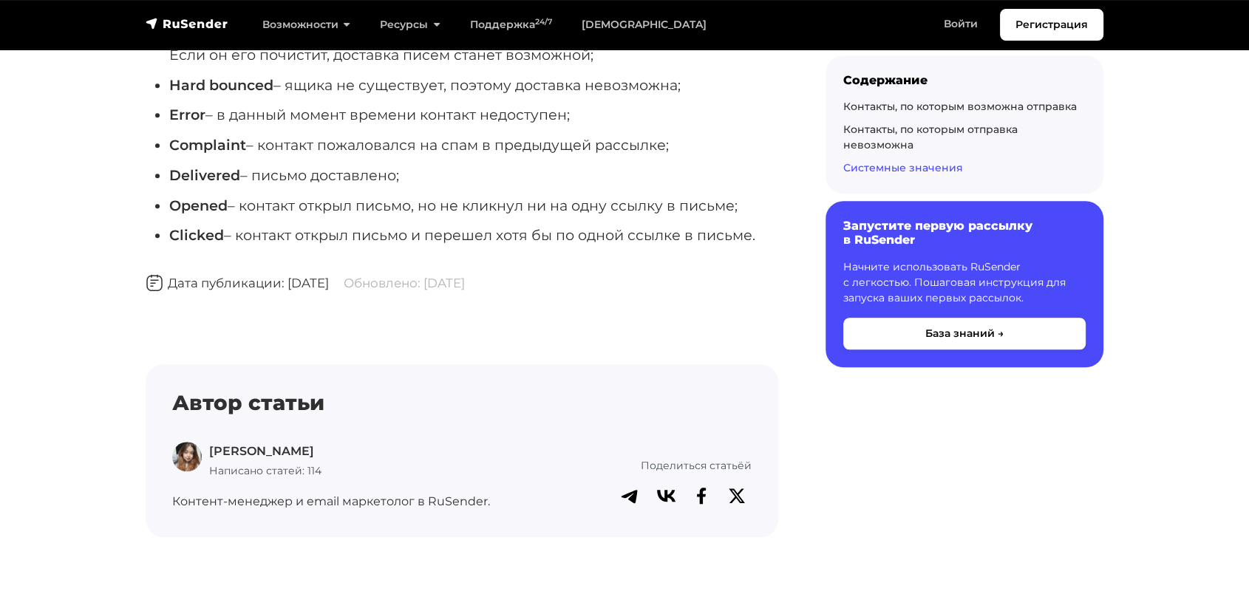
scroll to position [1315, 0]
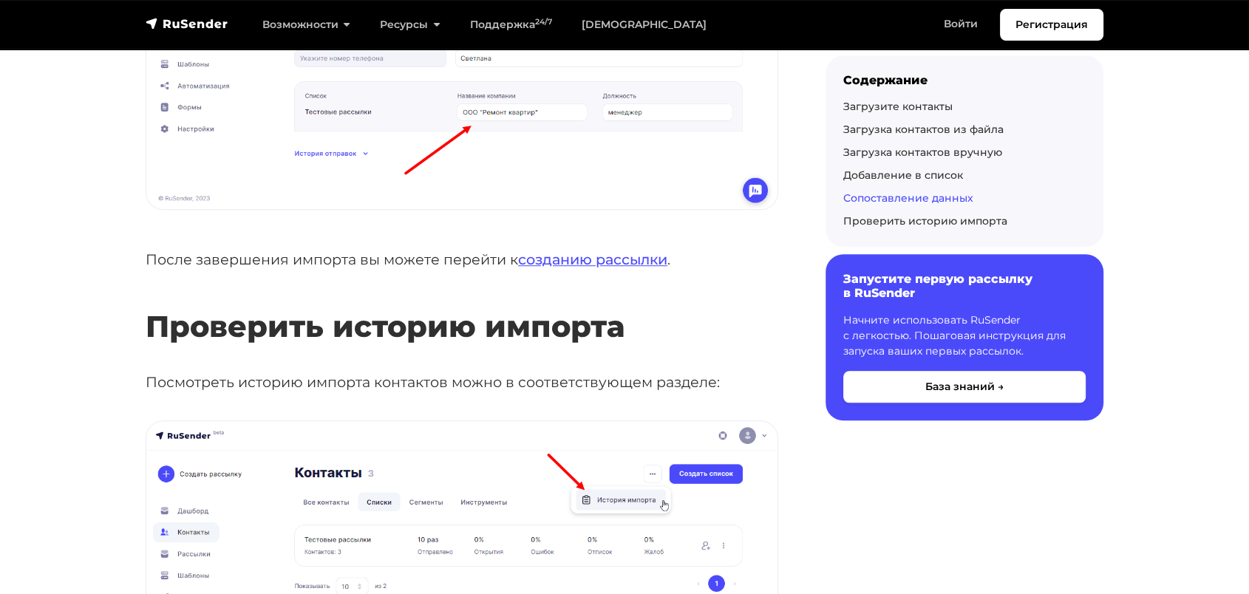
scroll to position [6461, 0]
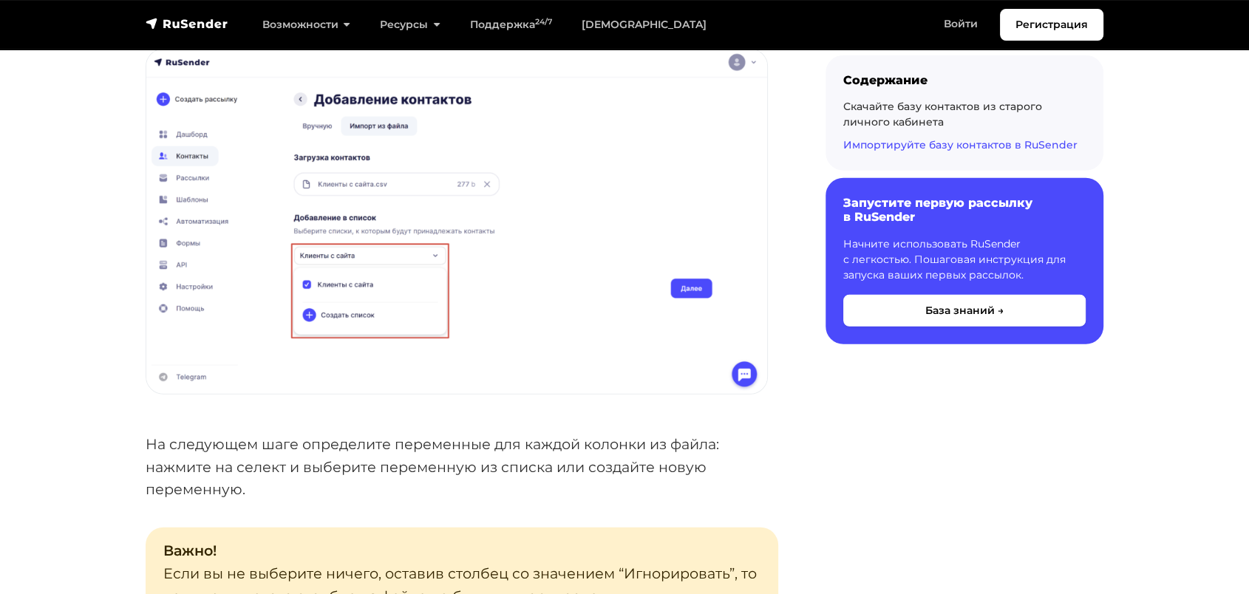
scroll to position [3711, 0]
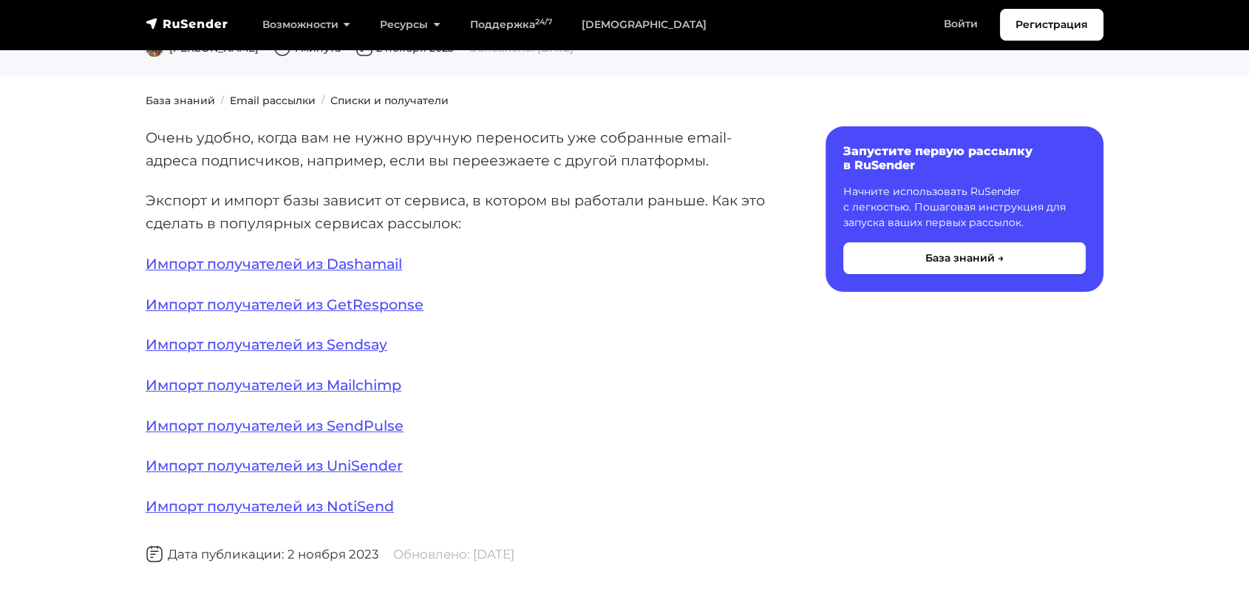
scroll to position [152, 0]
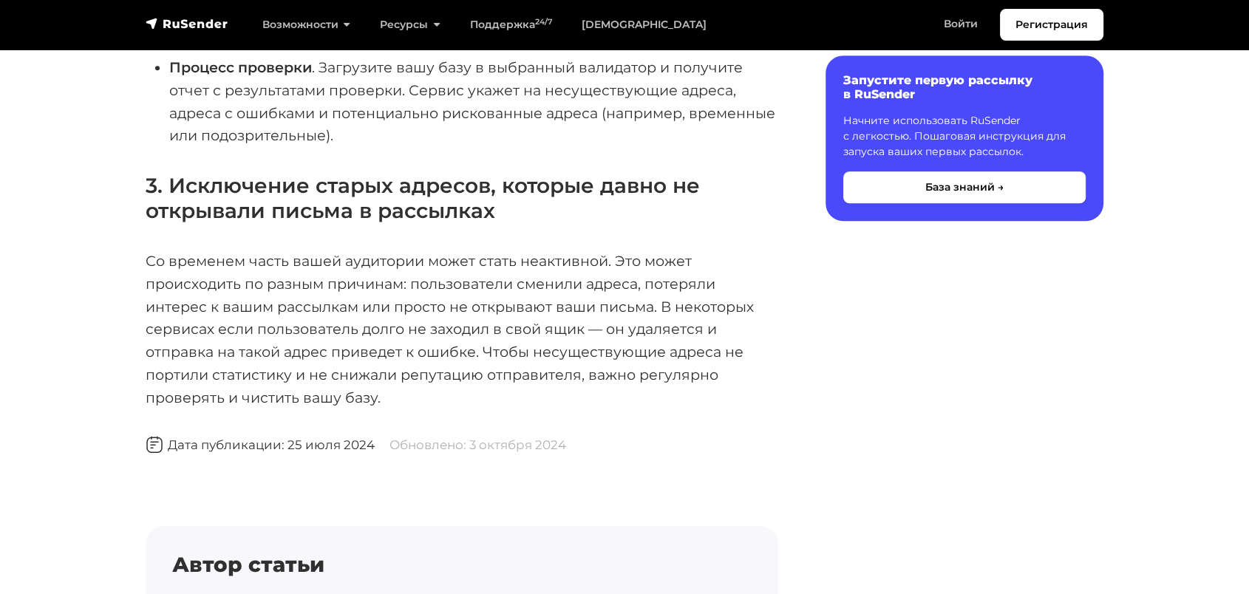
scroll to position [1018, 0]
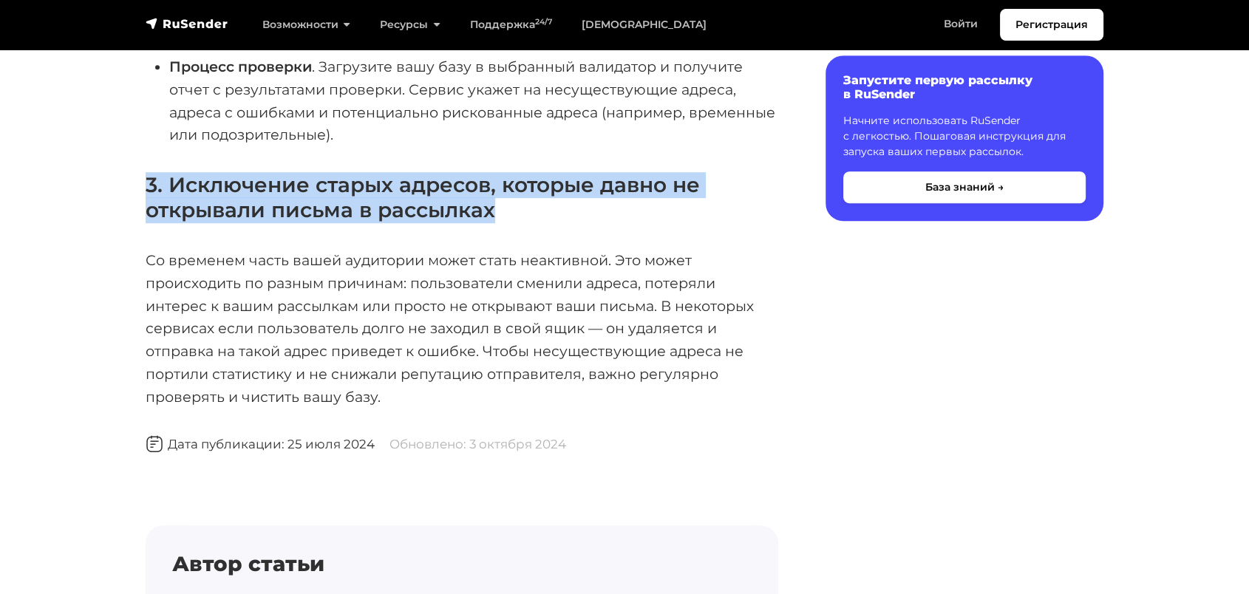
drag, startPoint x: 141, startPoint y: 156, endPoint x: 509, endPoint y: 189, distance: 369.5
copy strong "3. Исключение старых адресов, которые давно не открывали письма в рассылках"
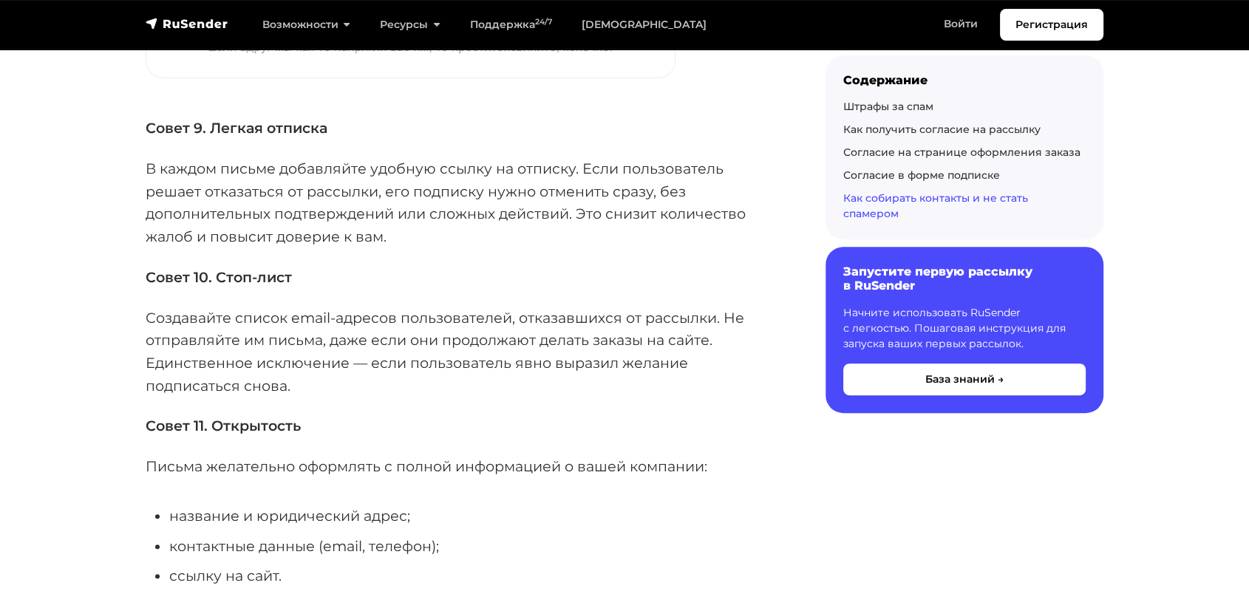
scroll to position [6090, 0]
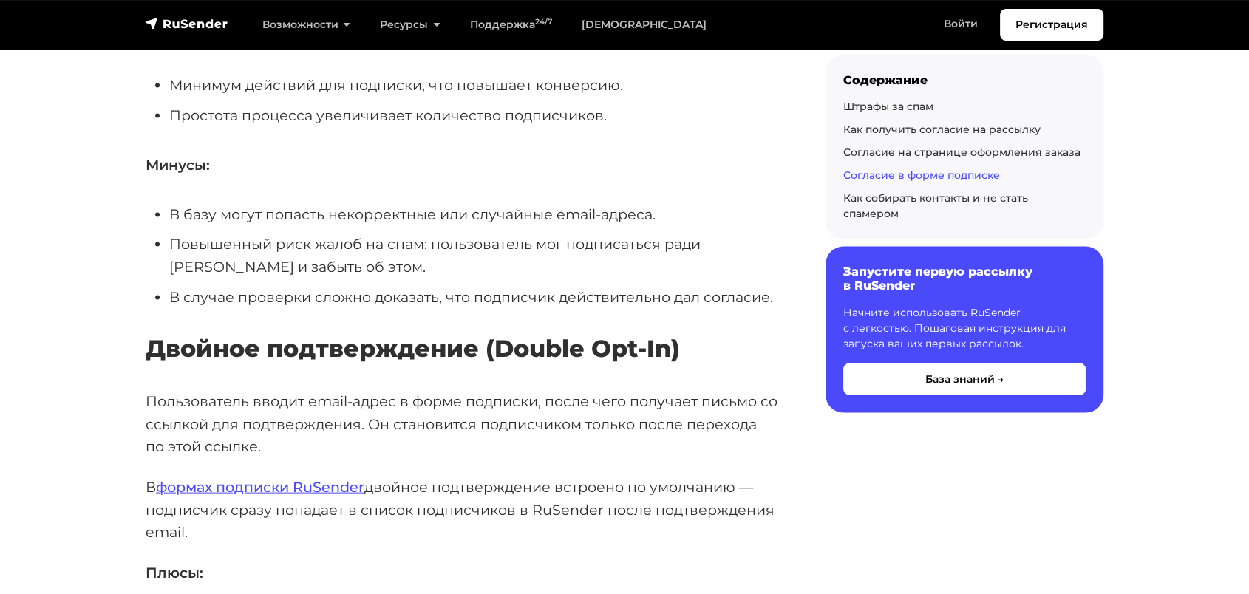
scroll to position [3111, 0]
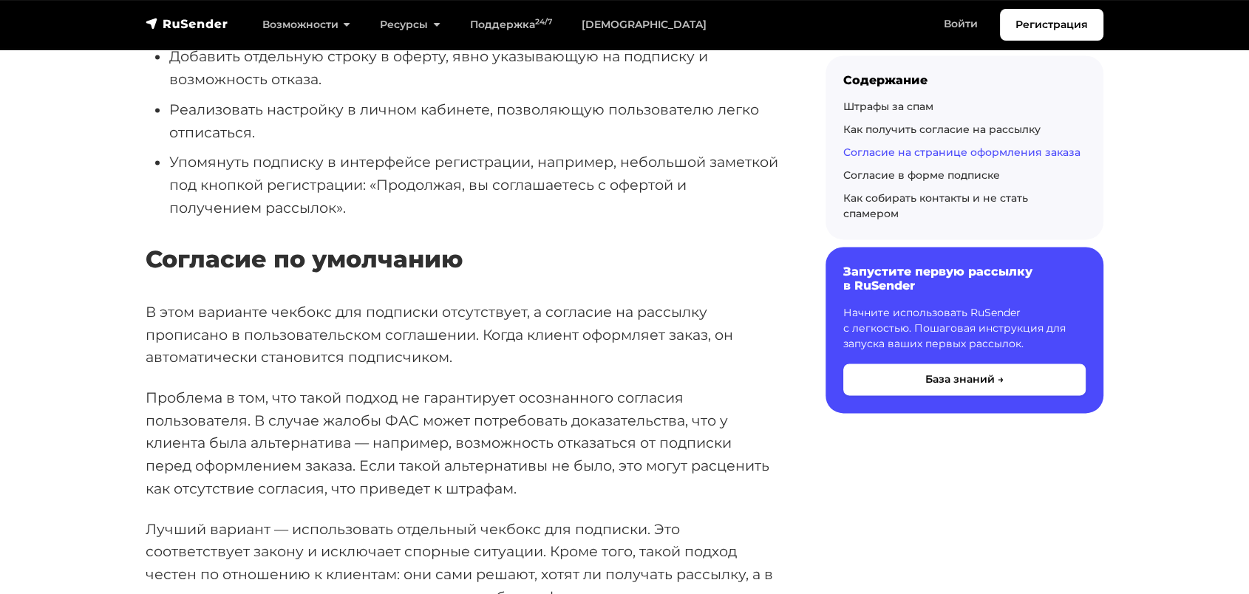
scroll to position [2087, 0]
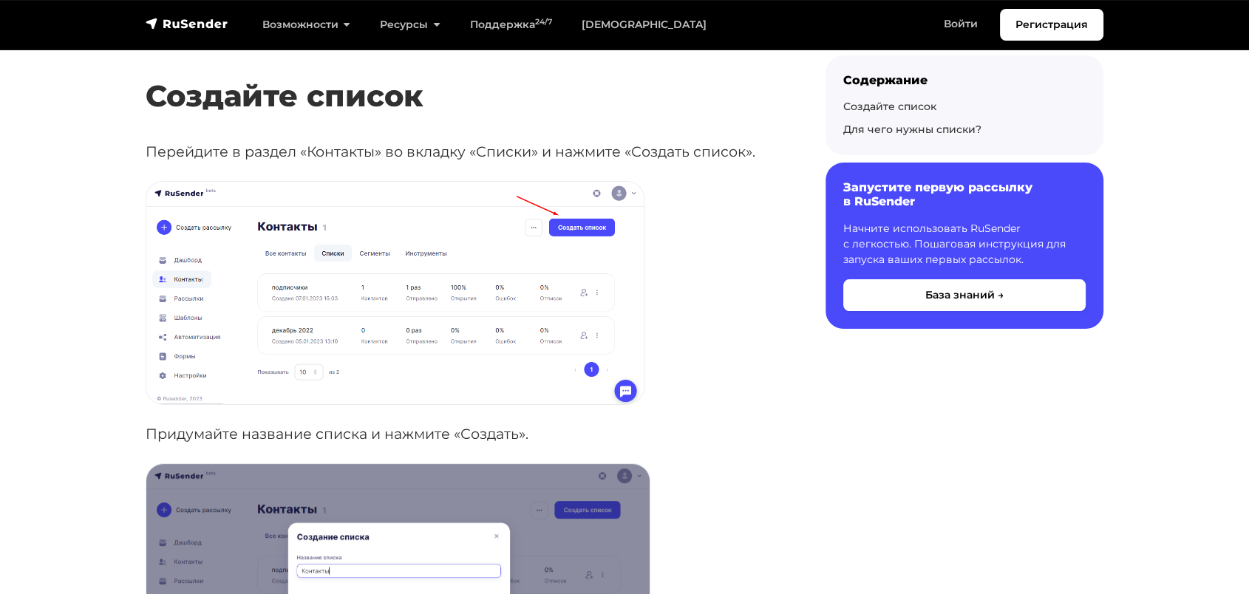
scroll to position [236, 0]
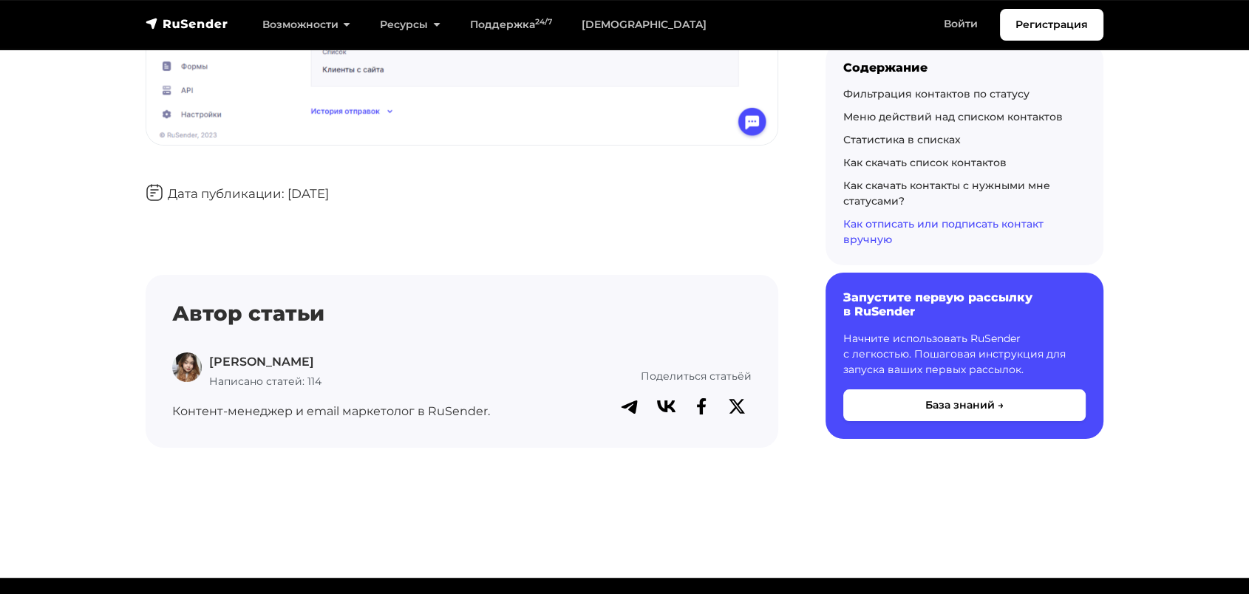
scroll to position [5543, 0]
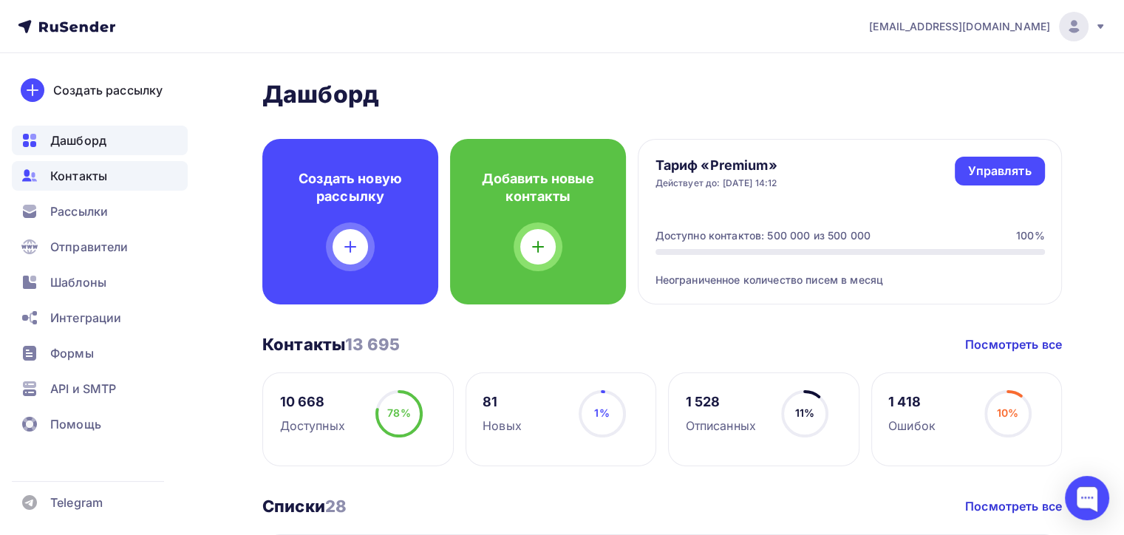
click at [32, 188] on div "Контакты" at bounding box center [100, 176] width 176 height 30
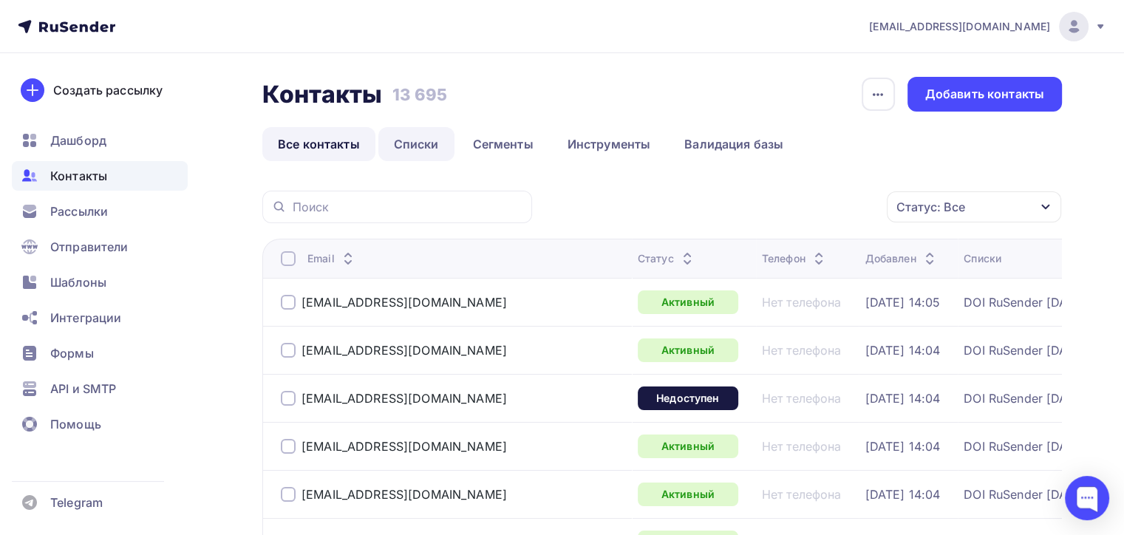
click at [421, 153] on link "Списки" at bounding box center [416, 144] width 76 height 34
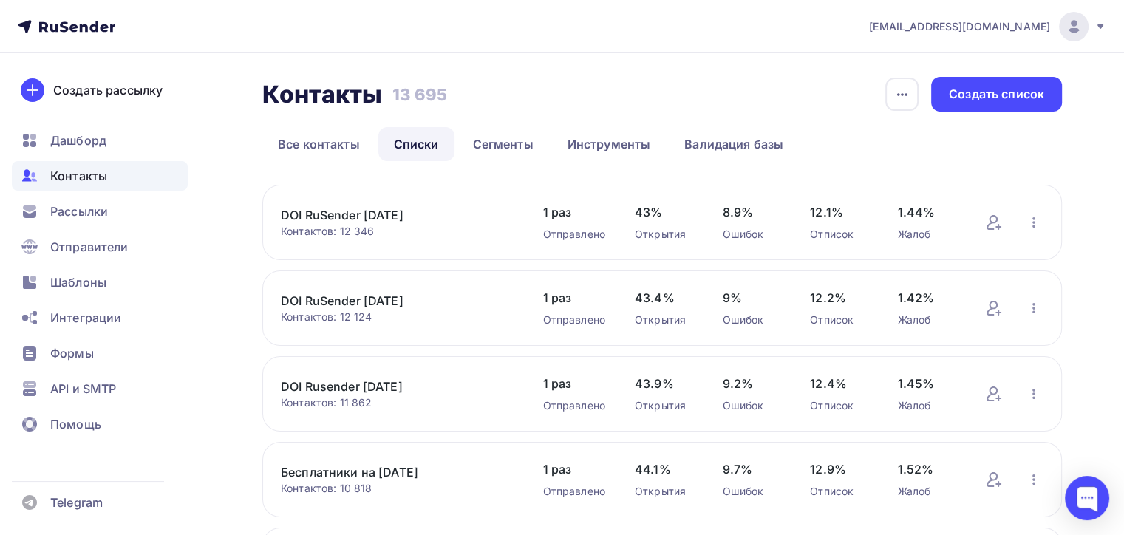
click at [1035, 212] on div "DOI RuSender 16.09.25 Контактов: 12 346 Добавить контакты Переименовать список …" at bounding box center [662, 222] width 800 height 75
click at [1035, 218] on icon "button" at bounding box center [1034, 223] width 18 height 18
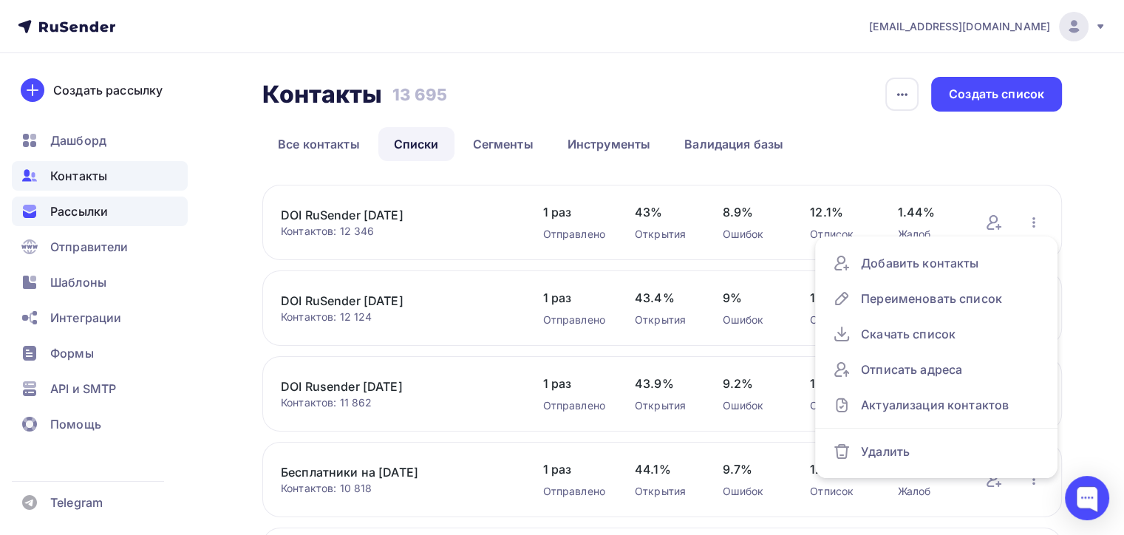
click at [127, 204] on div "Рассылки" at bounding box center [100, 212] width 176 height 30
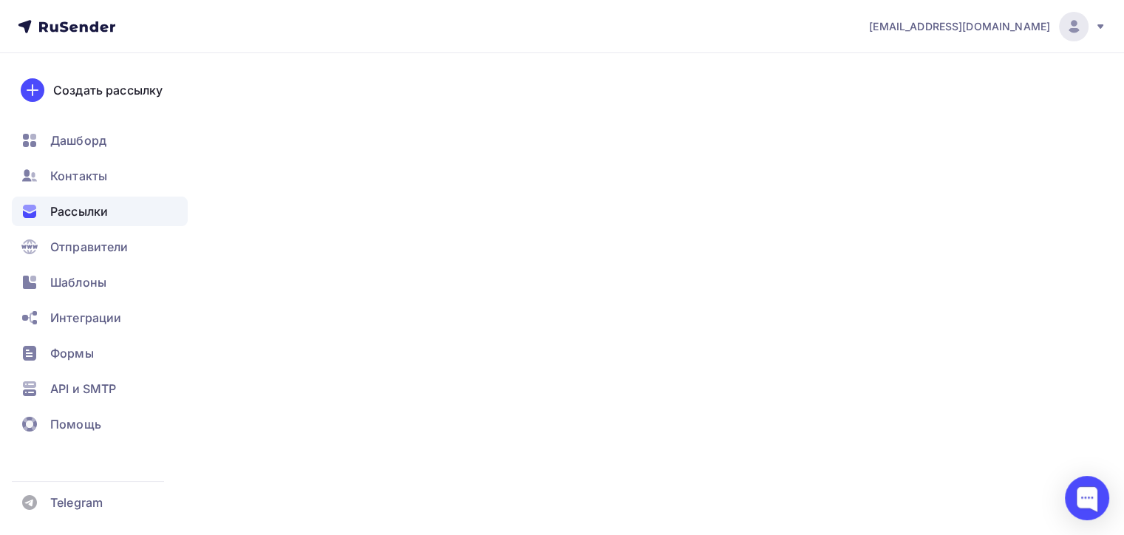
click at [127, 204] on div "Рассылки" at bounding box center [100, 212] width 176 height 30
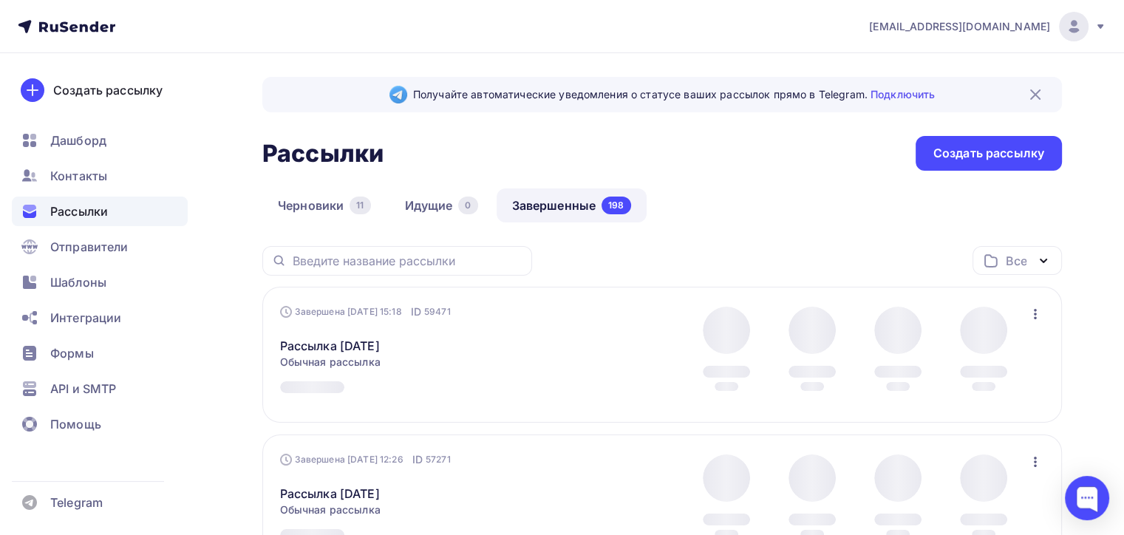
click at [1038, 320] on icon "button" at bounding box center [1036, 314] width 18 height 18
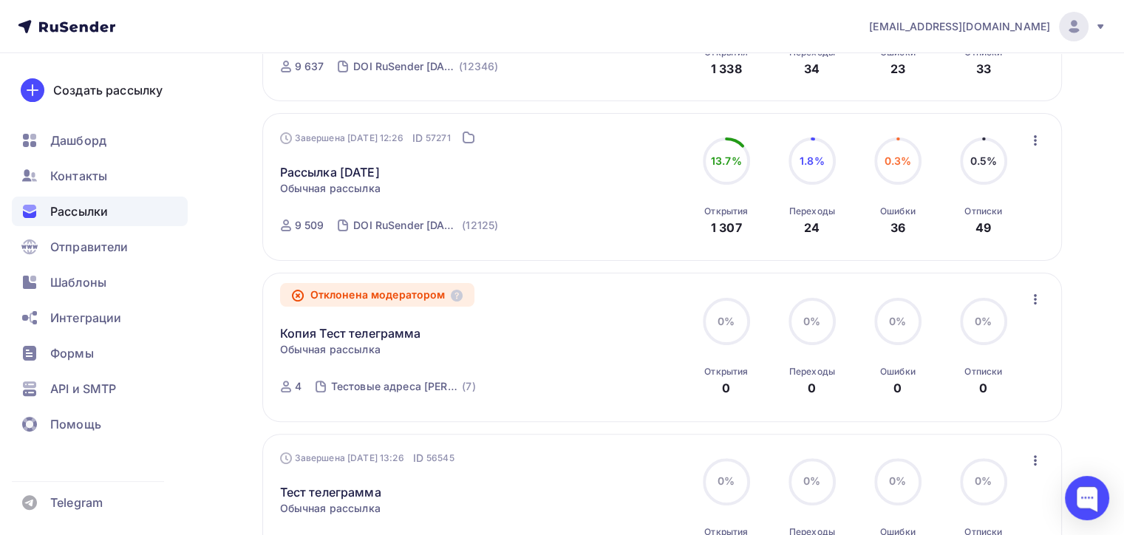
scroll to position [333, 0]
click at [1029, 297] on icon "button" at bounding box center [1036, 299] width 18 height 18
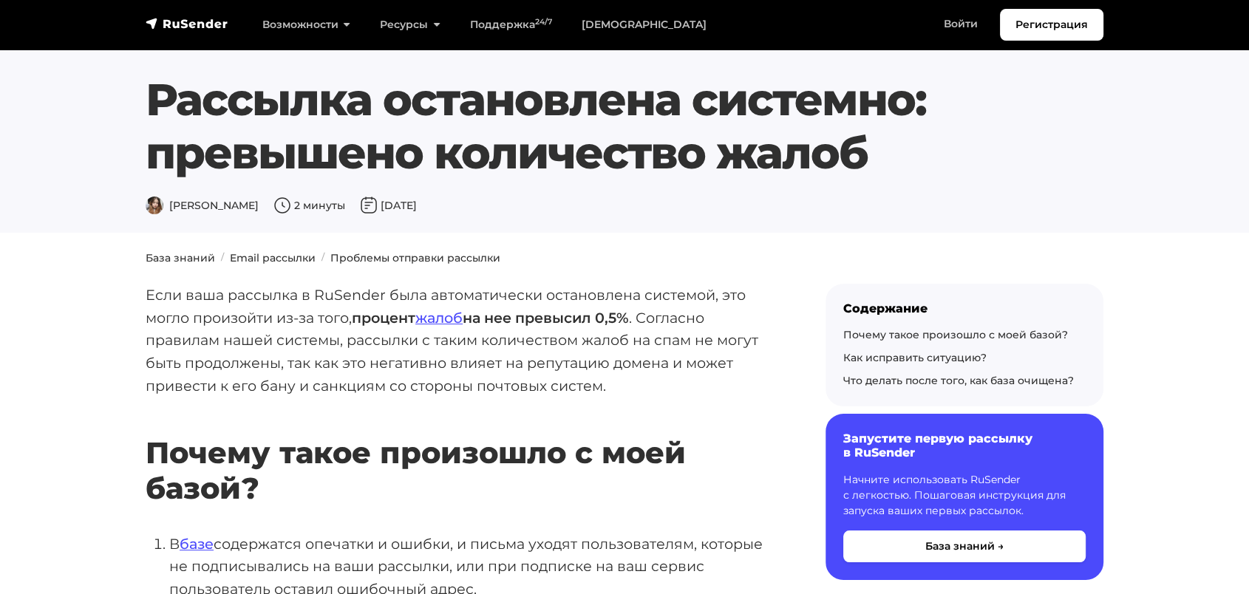
click at [707, 197] on div "Дарья Л. 2 минуты 18 октября 2024" at bounding box center [625, 206] width 958 height 18
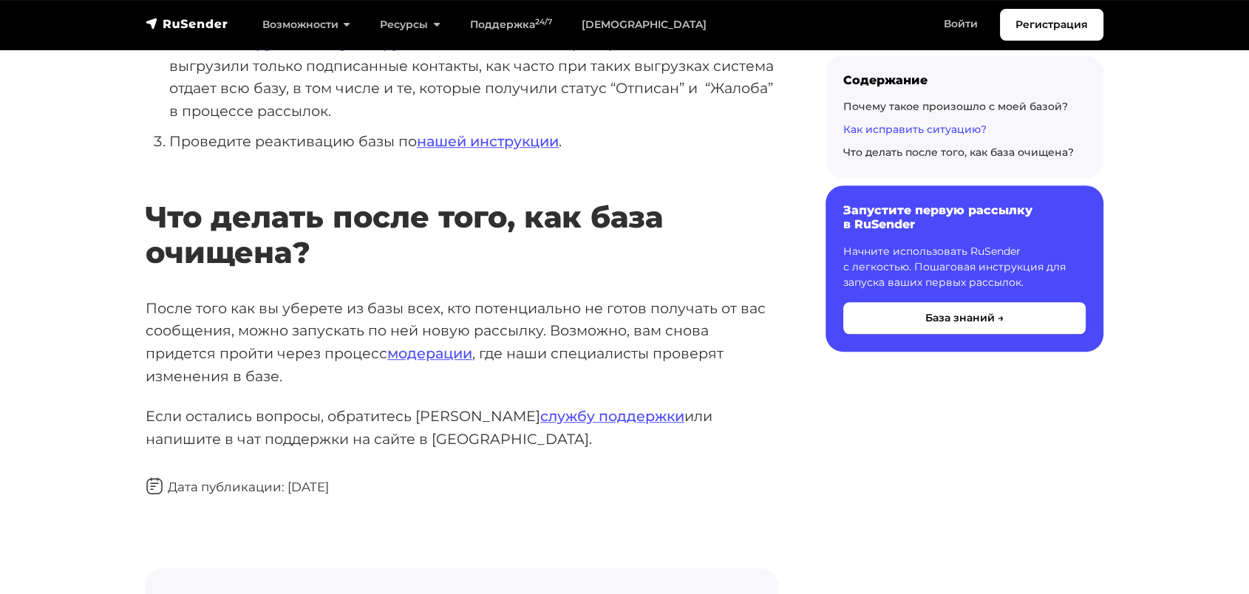
scroll to position [985, 0]
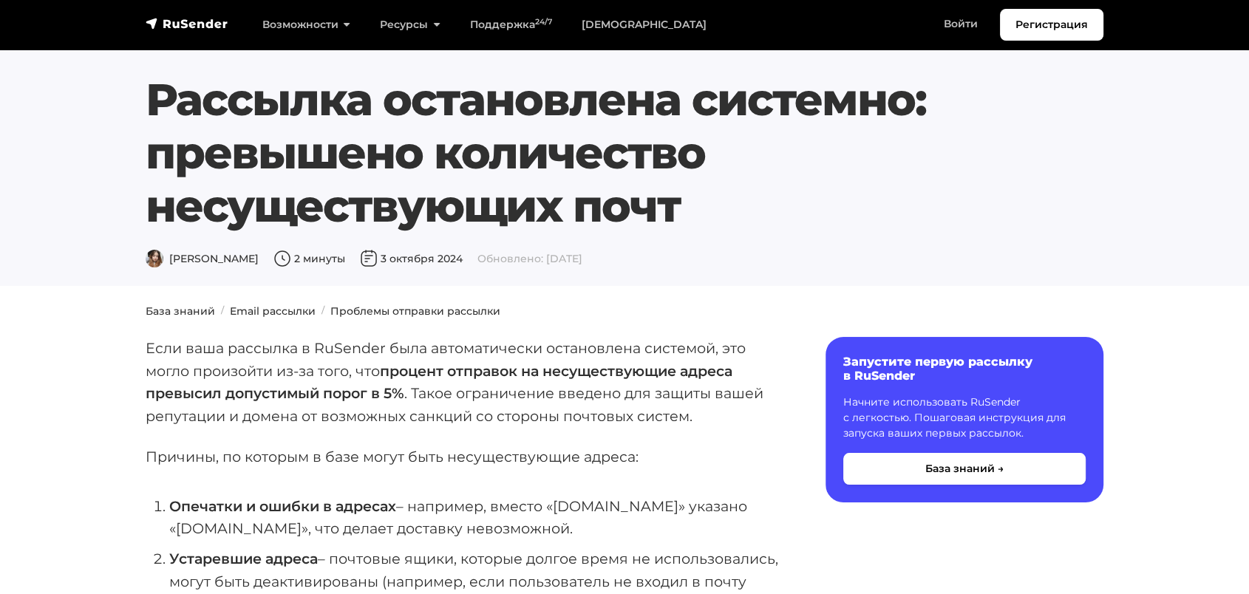
scroll to position [58, 0]
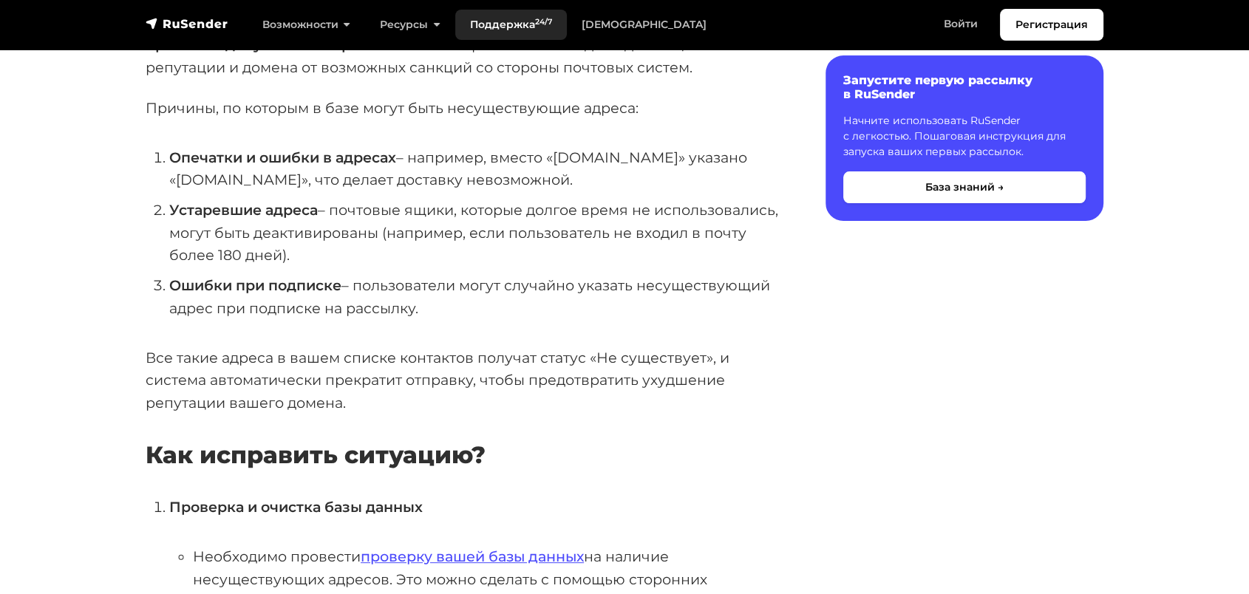
scroll to position [0, 0]
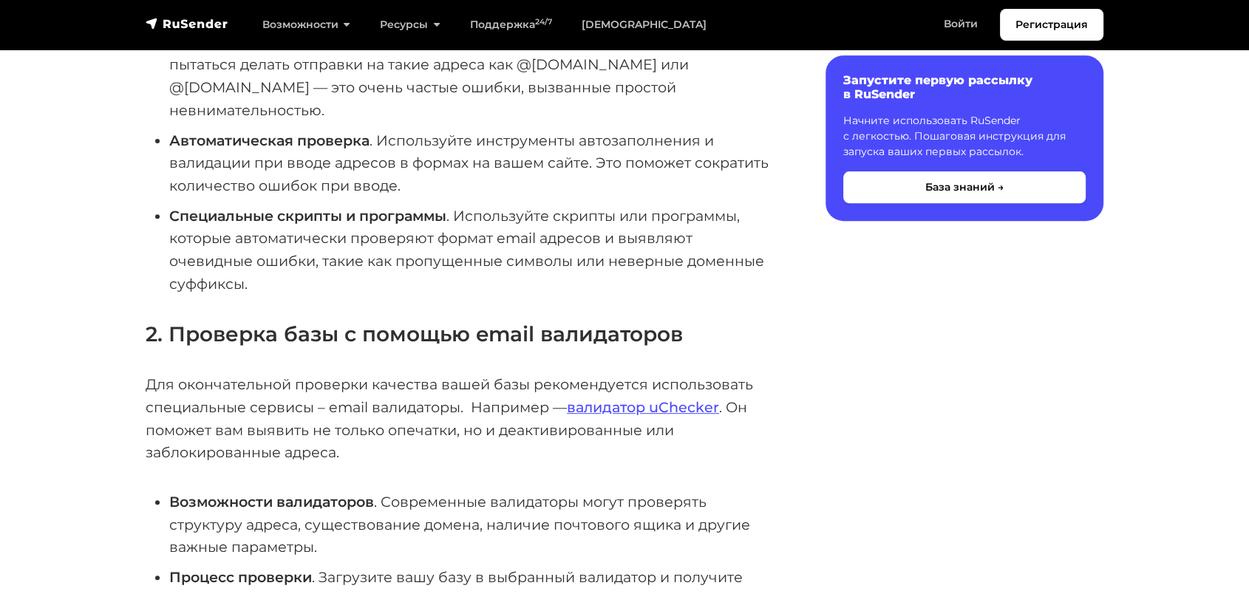
scroll to position [506, 0]
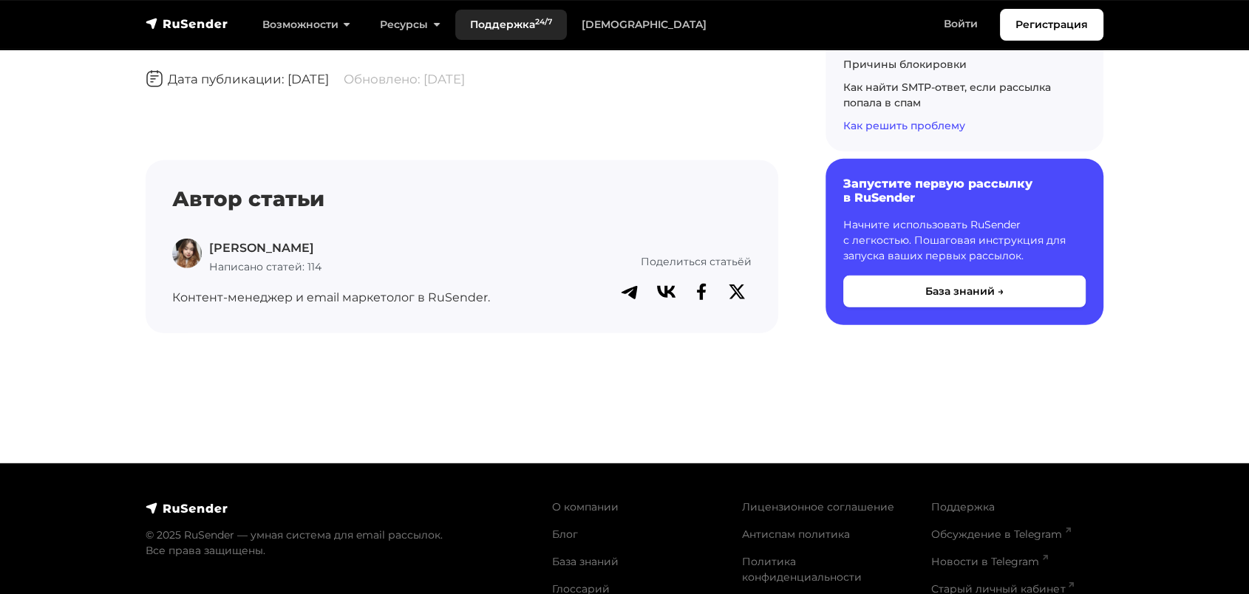
scroll to position [4466, 0]
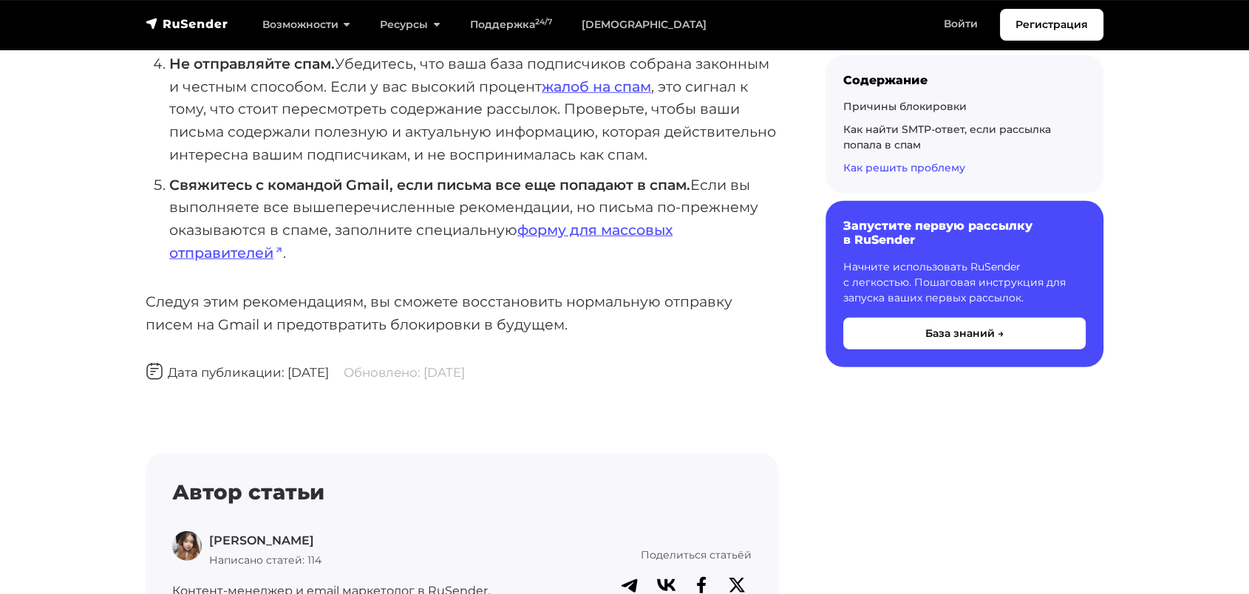
scroll to position [3873, 0]
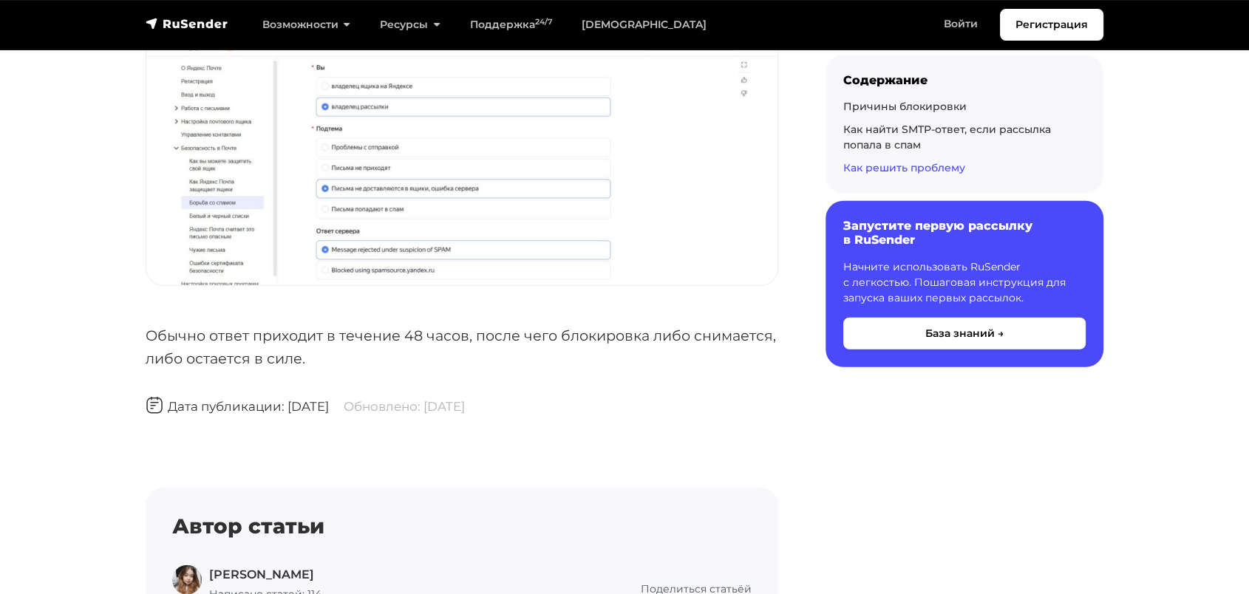
scroll to position [4065, 0]
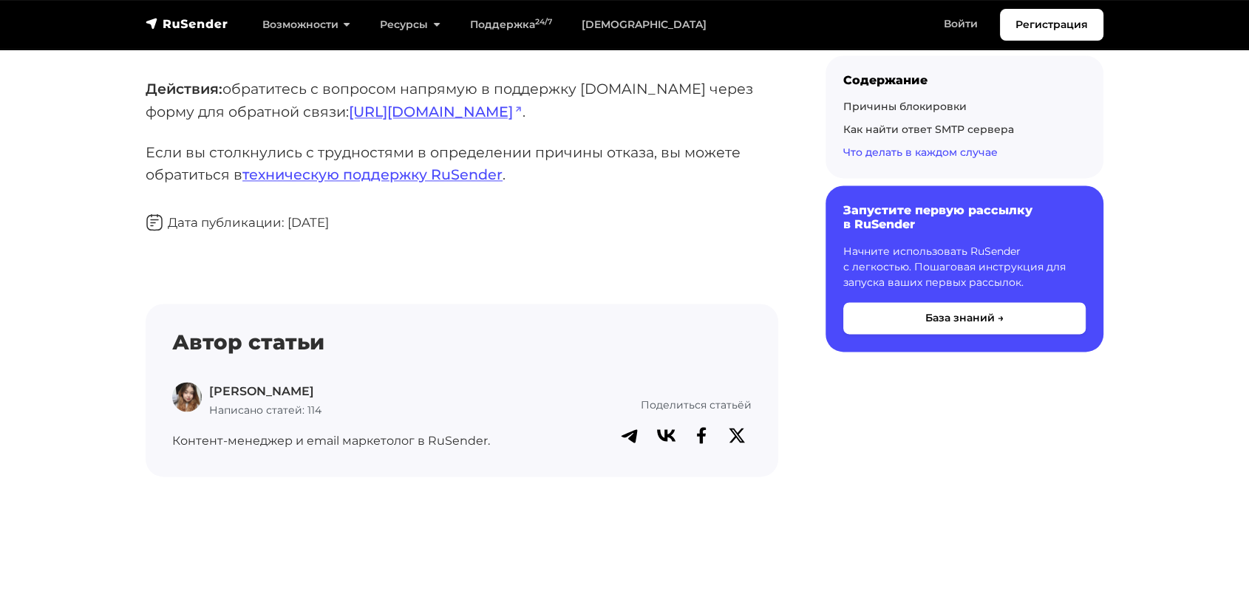
scroll to position [1964, 0]
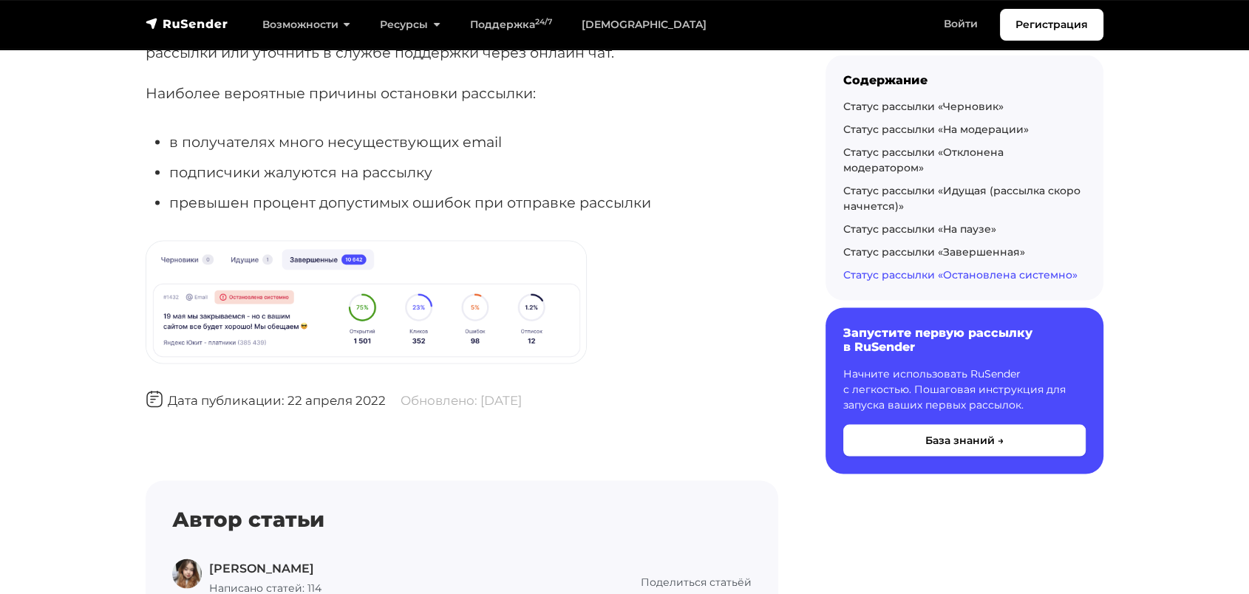
scroll to position [3119, 0]
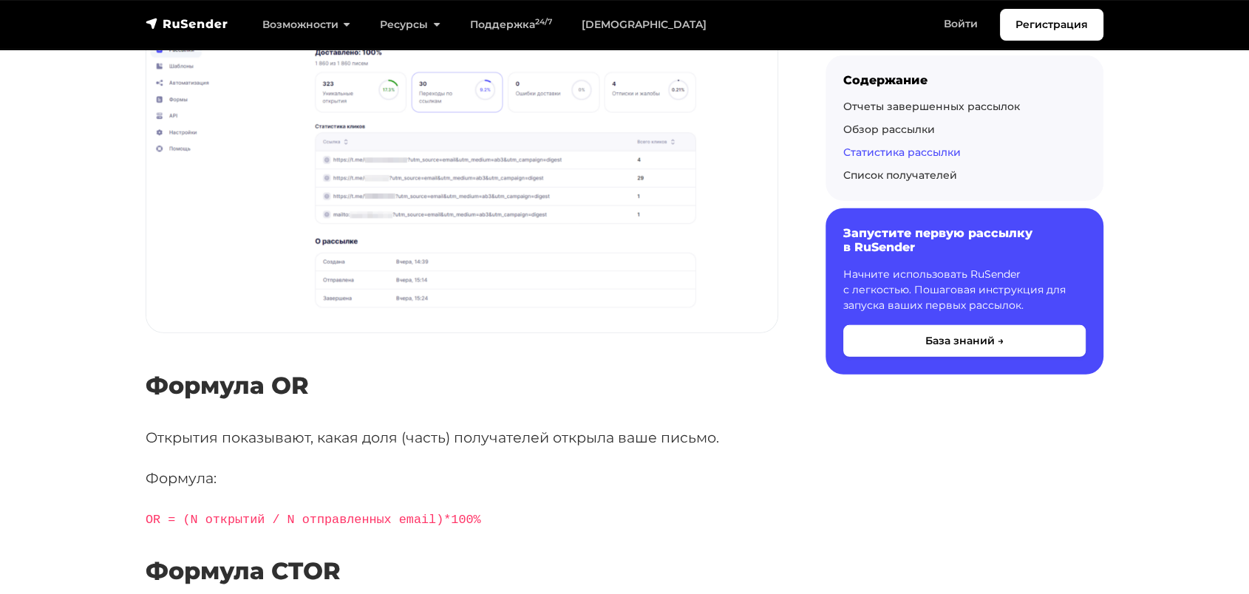
scroll to position [4246, 0]
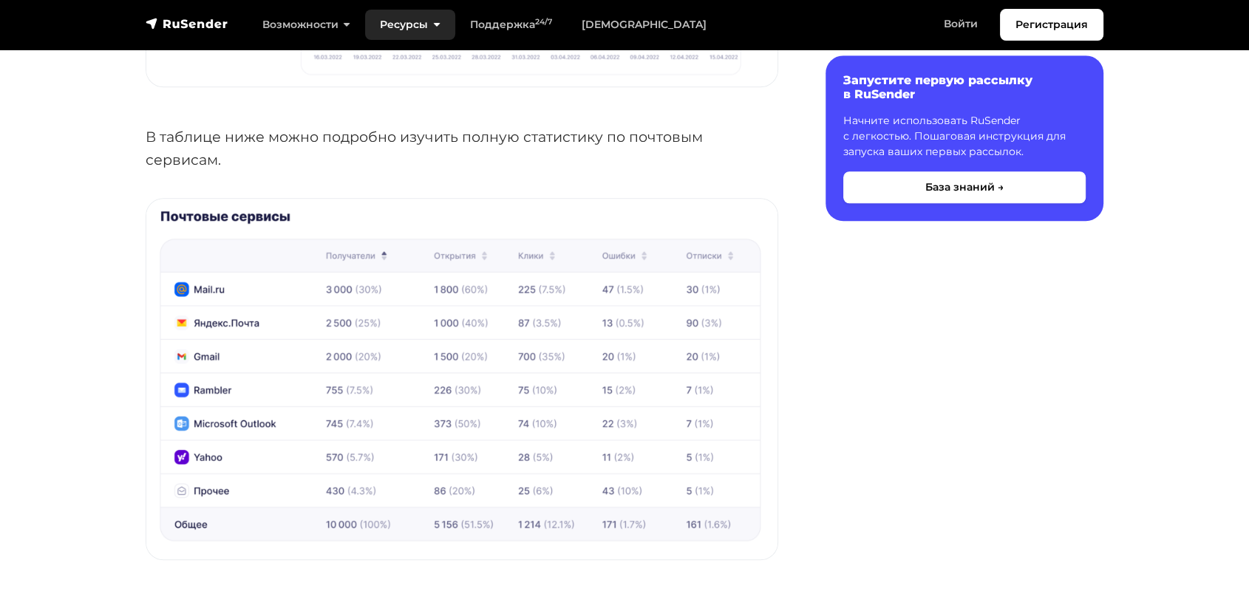
scroll to position [1117, 0]
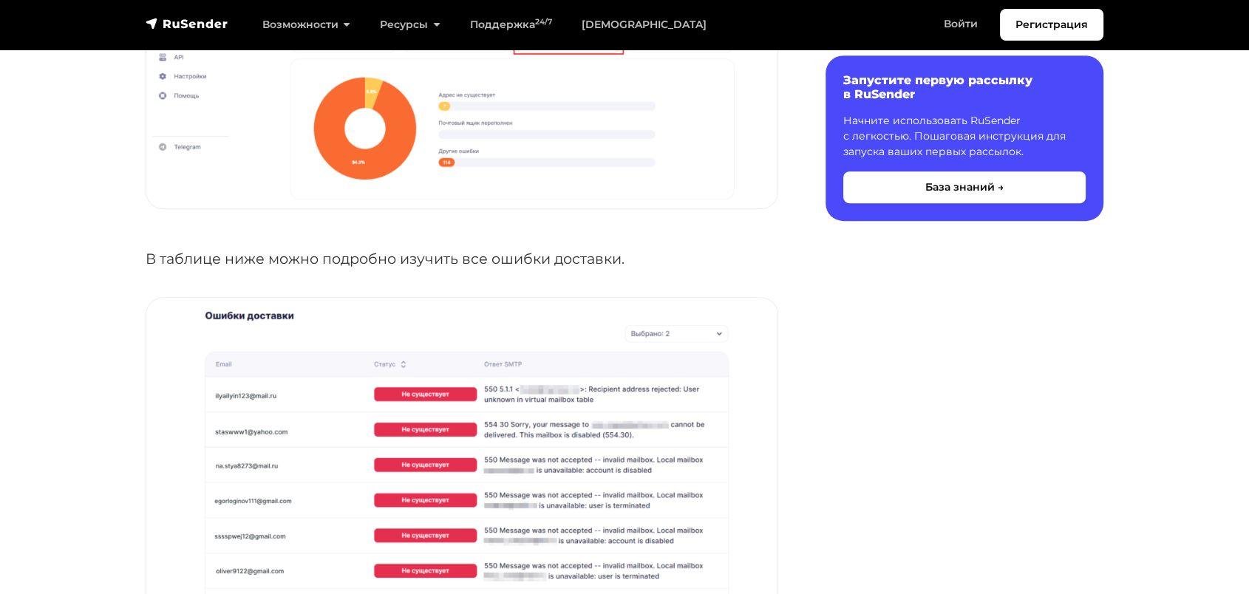
scroll to position [857, 0]
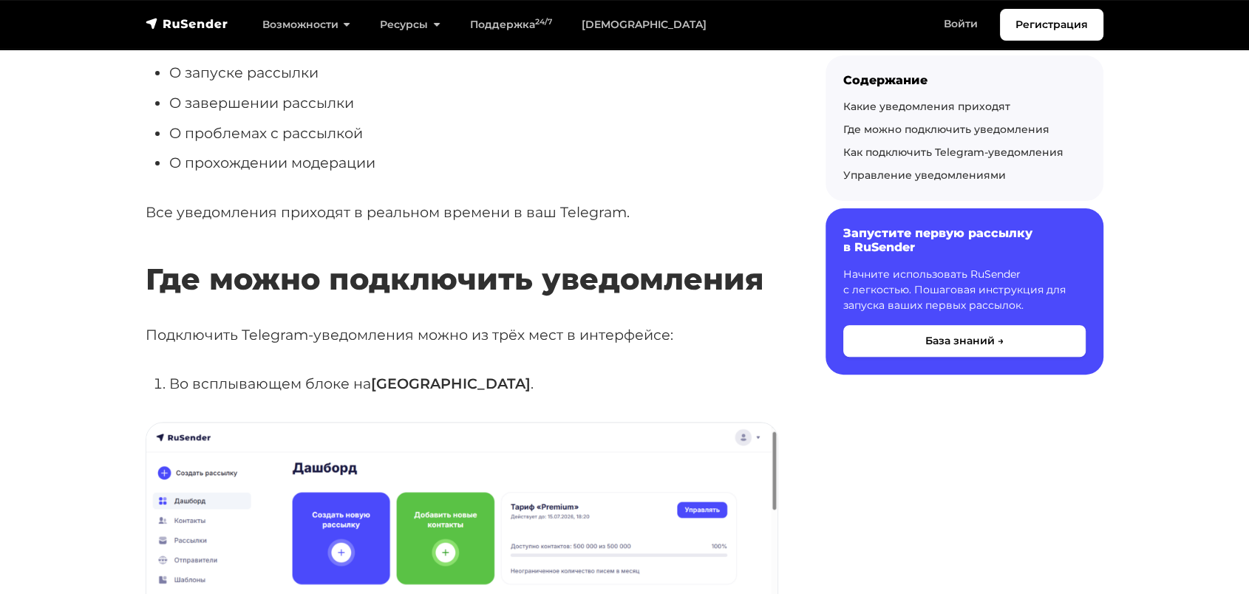
scroll to position [557, 0]
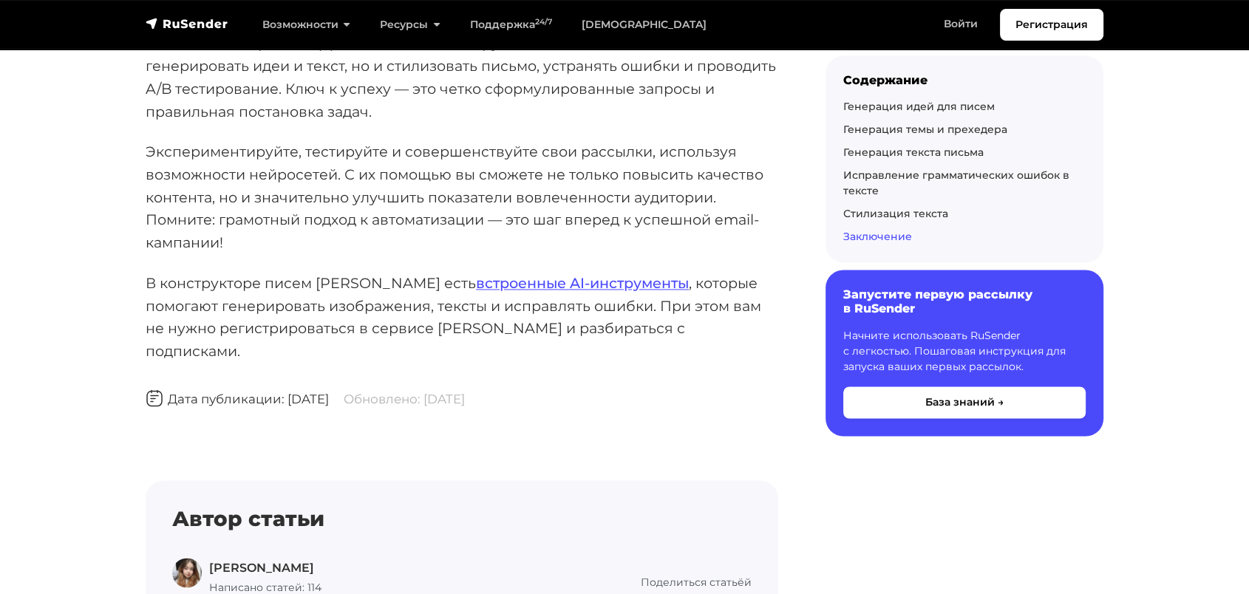
scroll to position [7863, 0]
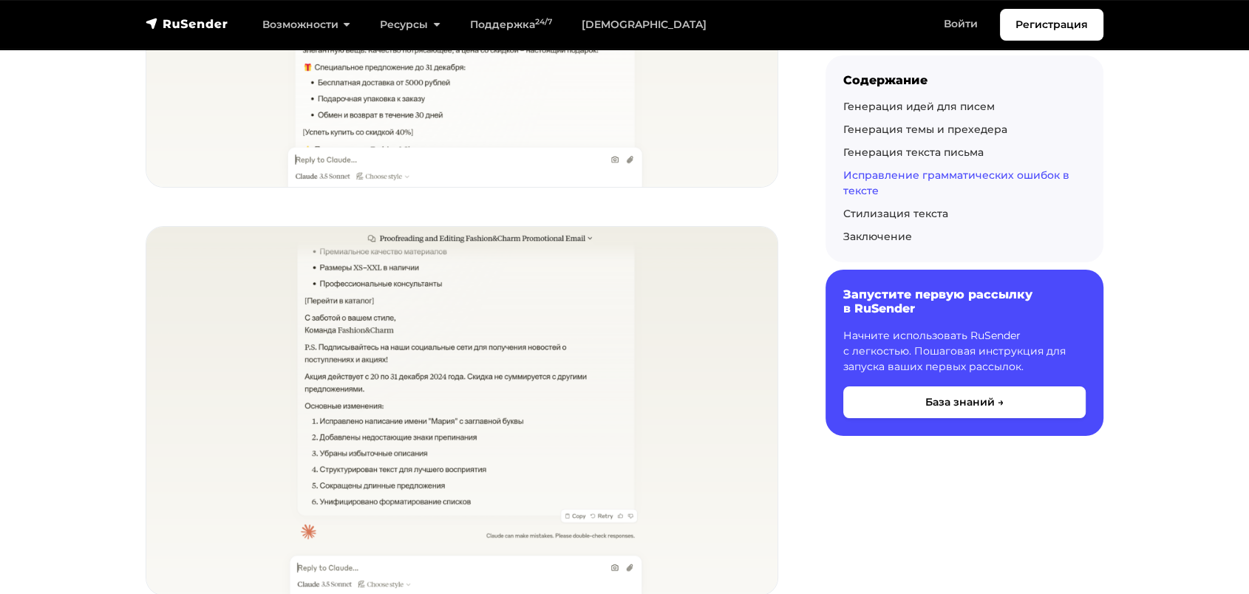
scroll to position [5487, 0]
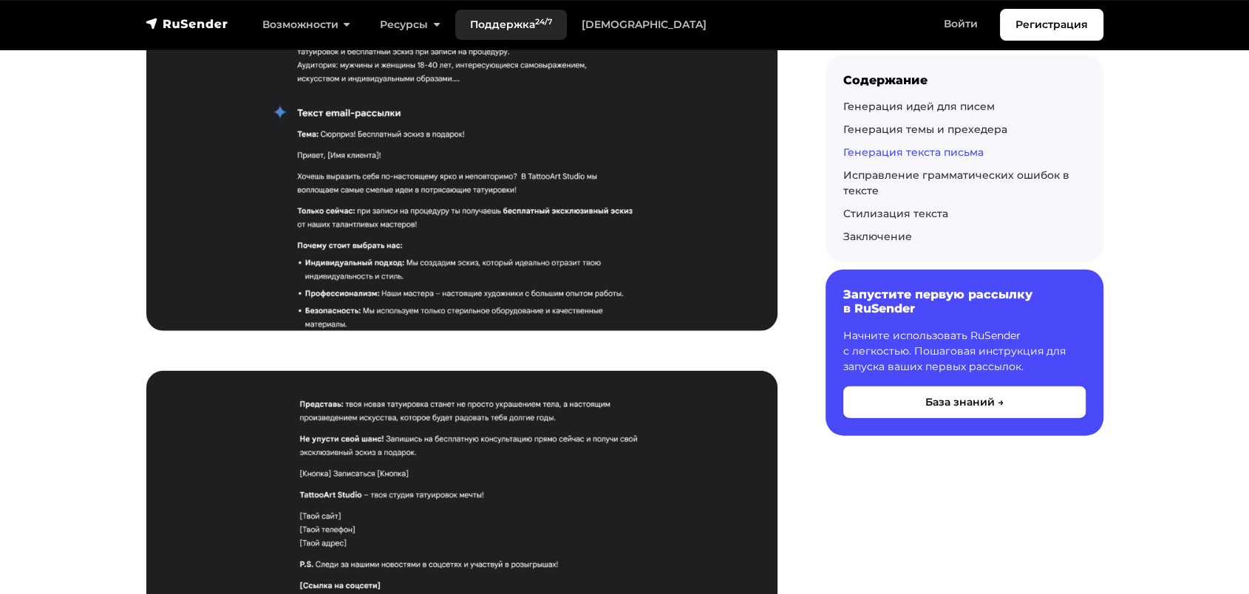
scroll to position [3352, 0]
